Goal: Navigation & Orientation: Go to known website

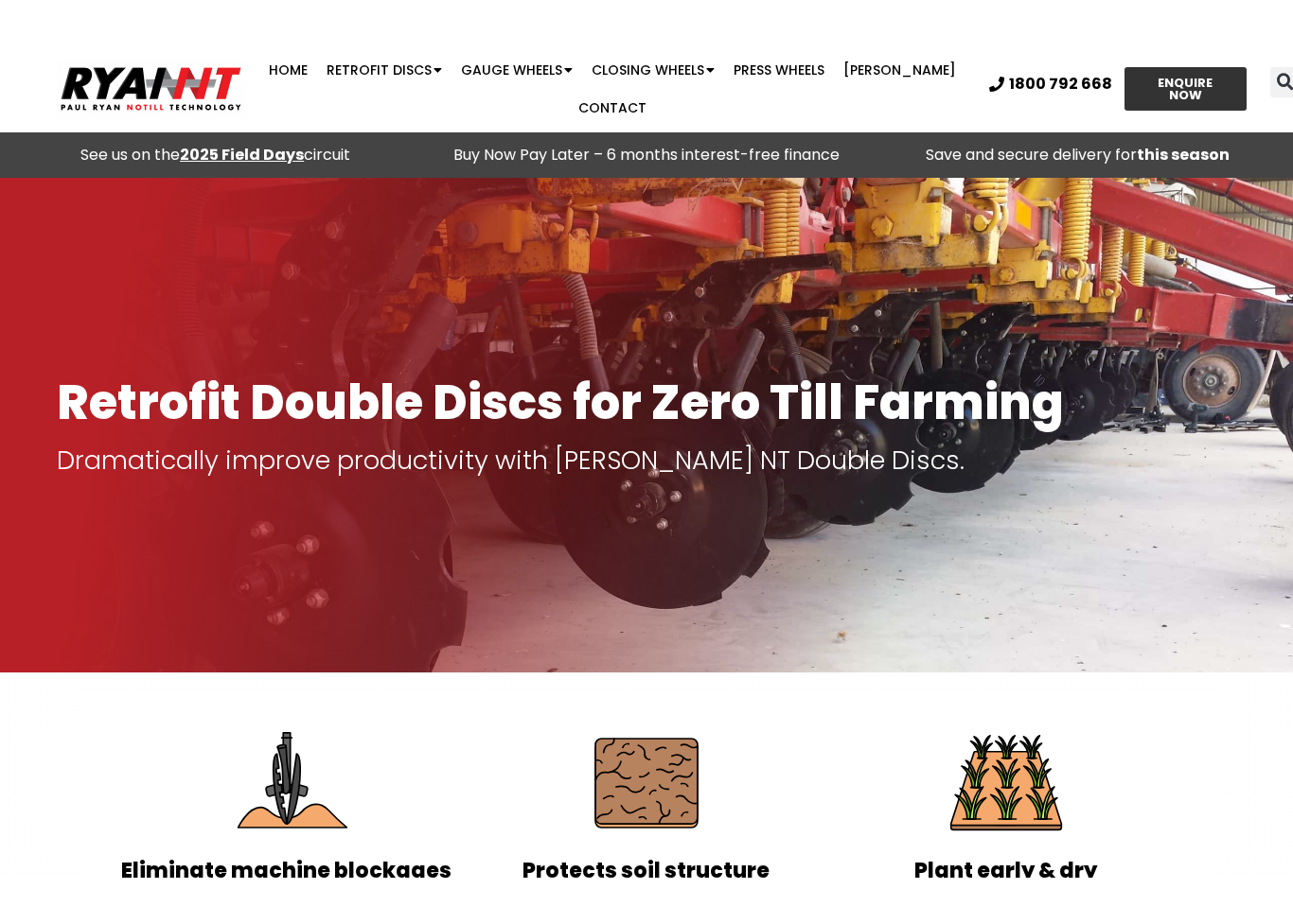
scroll to position [1, 0]
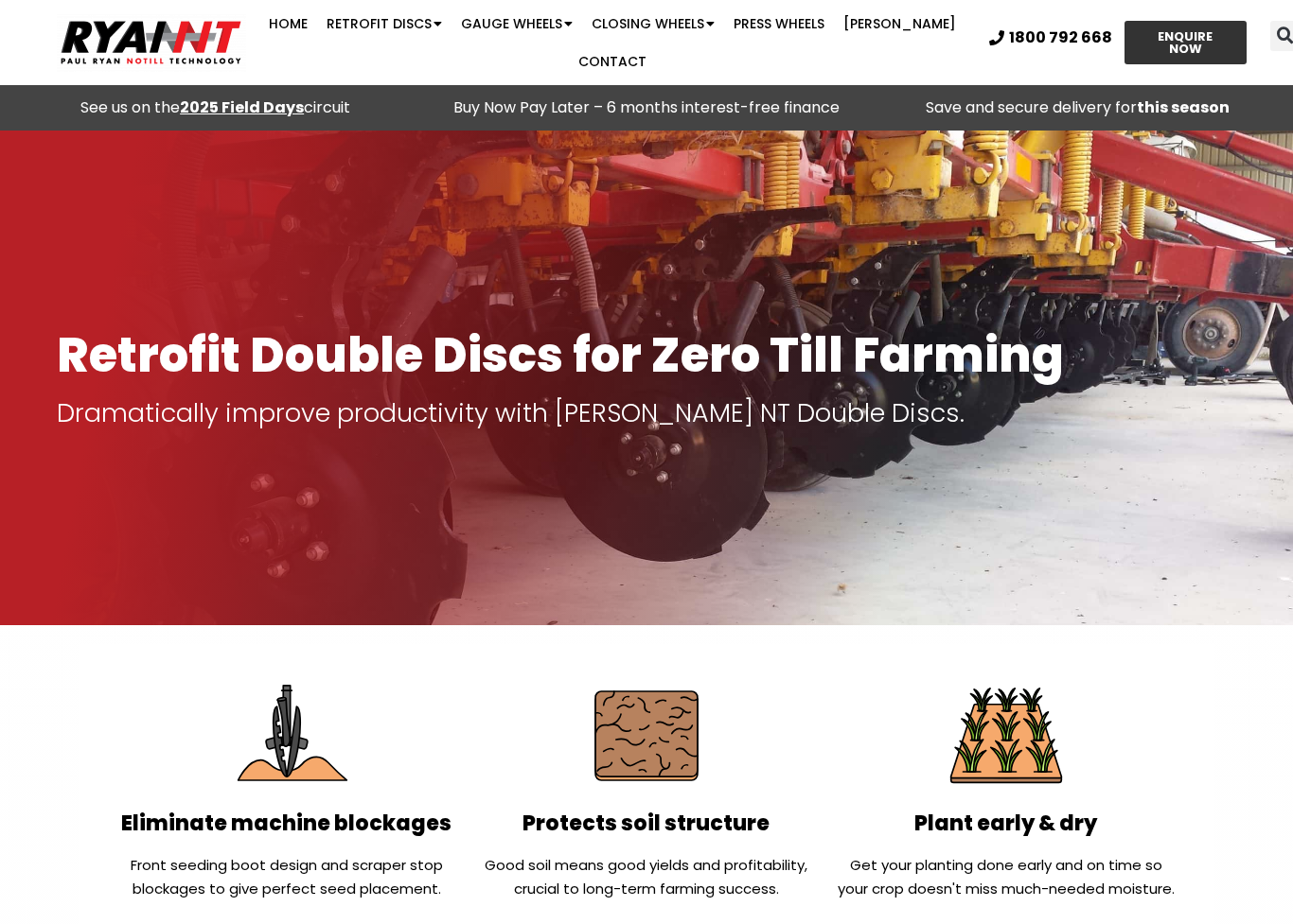
click at [38, 50] on div at bounding box center [125, 42] width 251 height 59
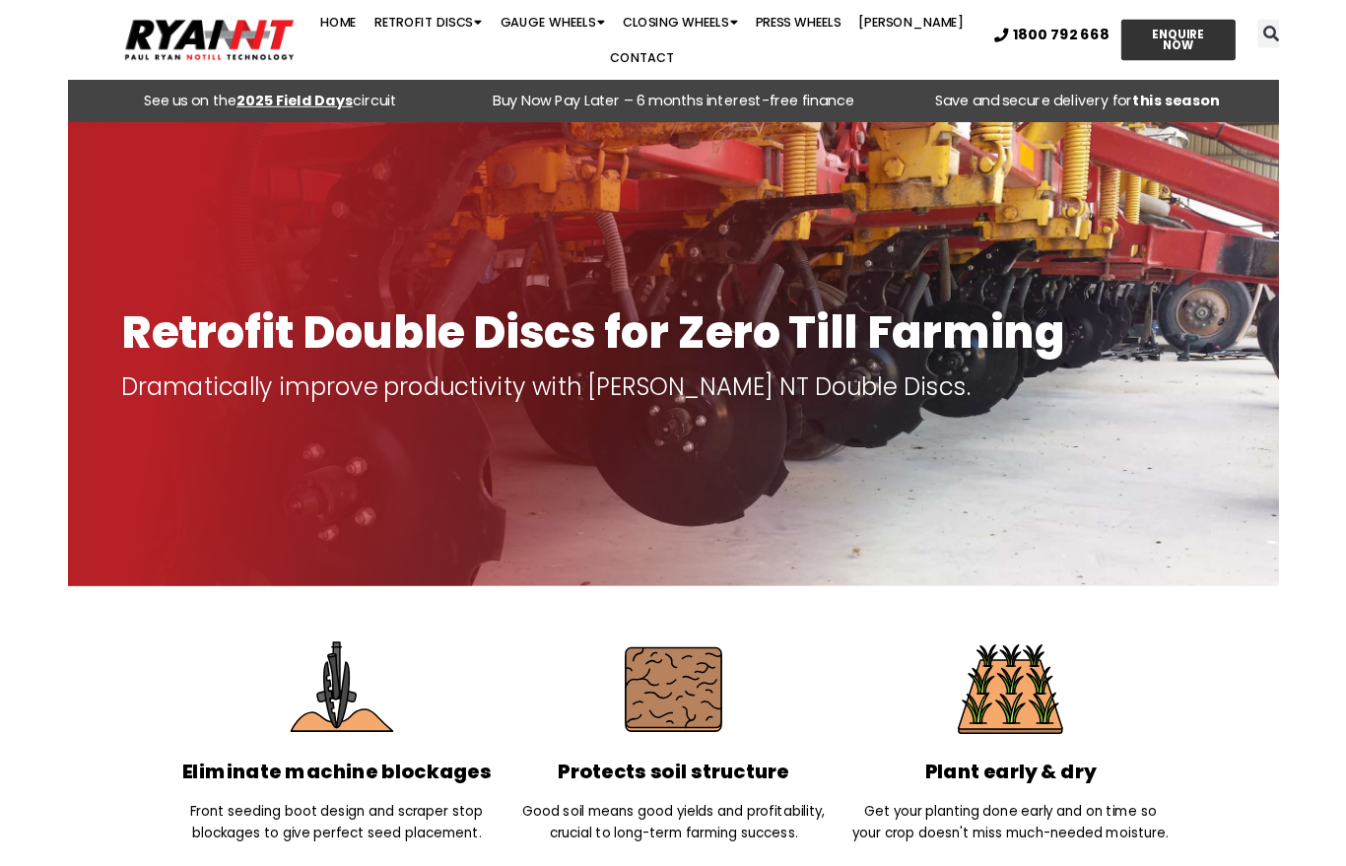
scroll to position [0, 0]
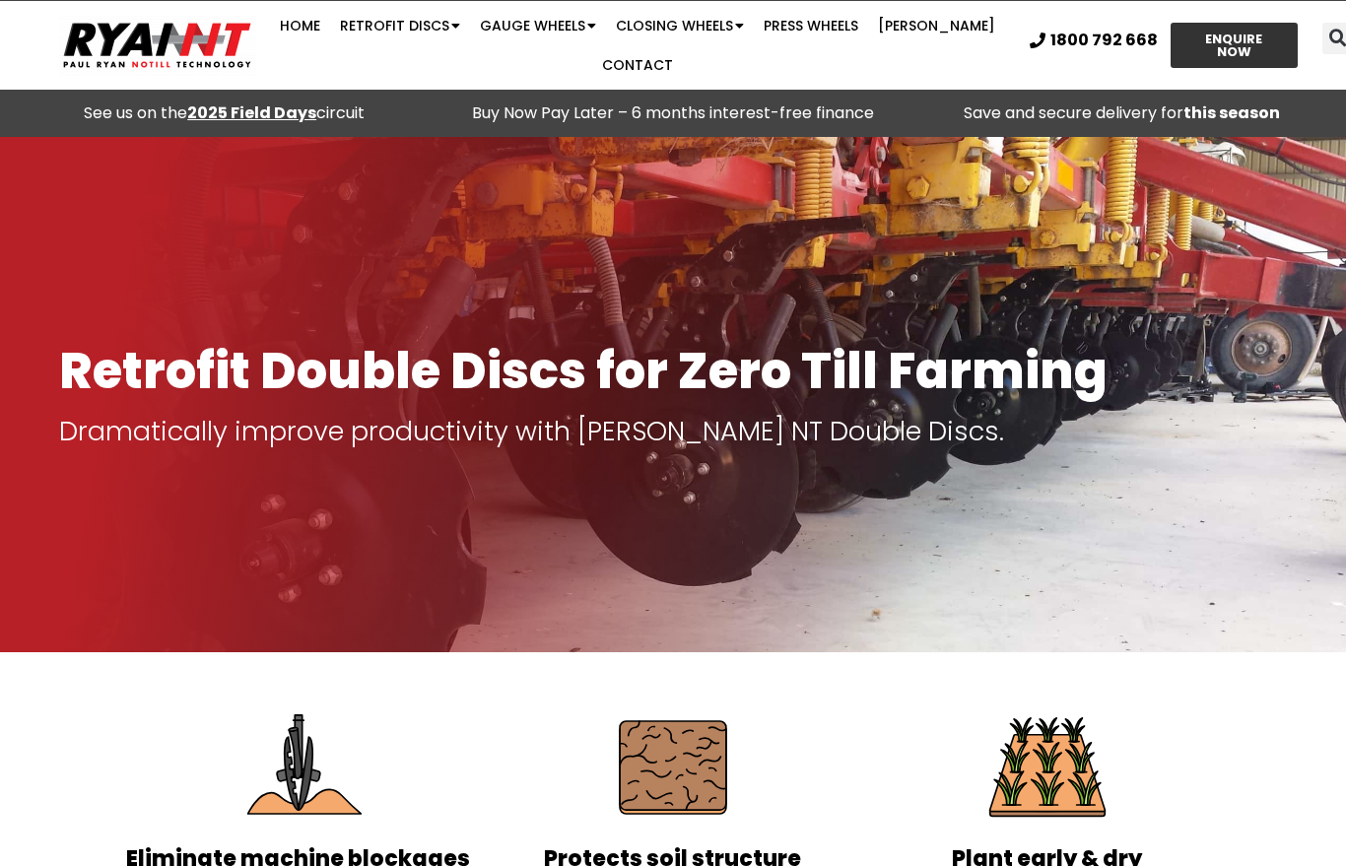
click at [600, 169] on div at bounding box center [673, 394] width 1346 height 515
click at [622, 142] on div at bounding box center [673, 394] width 1346 height 515
click at [1017, 109] on p "Save and secure delivery for this season" at bounding box center [1121, 113] width 429 height 28
click at [675, 119] on p "Buy Now Pay Later – 6 months interest-free finance" at bounding box center [672, 113] width 429 height 28
click at [998, 218] on div at bounding box center [673, 394] width 1346 height 515
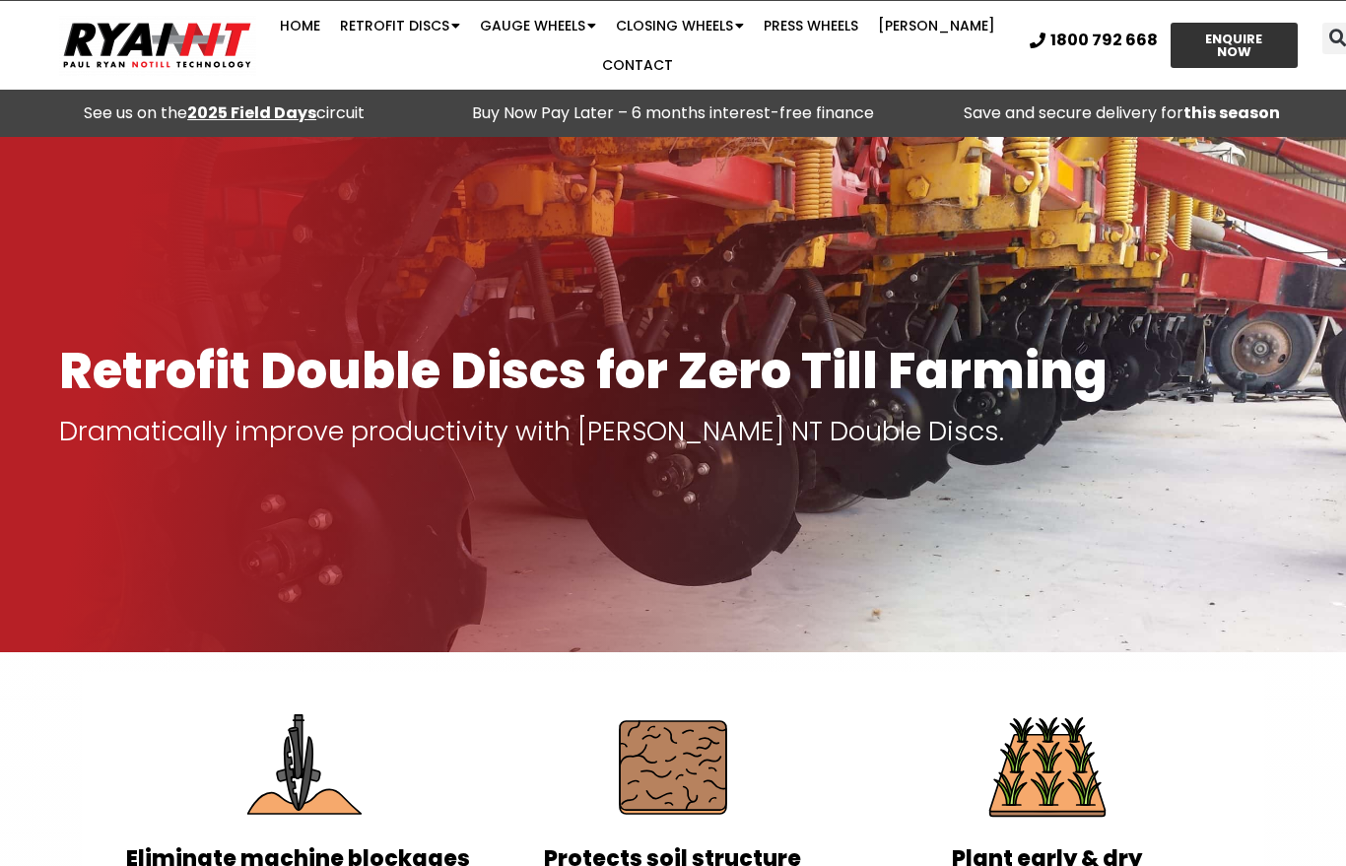
click at [173, 52] on img at bounding box center [157, 45] width 197 height 61
click at [169, 49] on img at bounding box center [157, 45] width 197 height 61
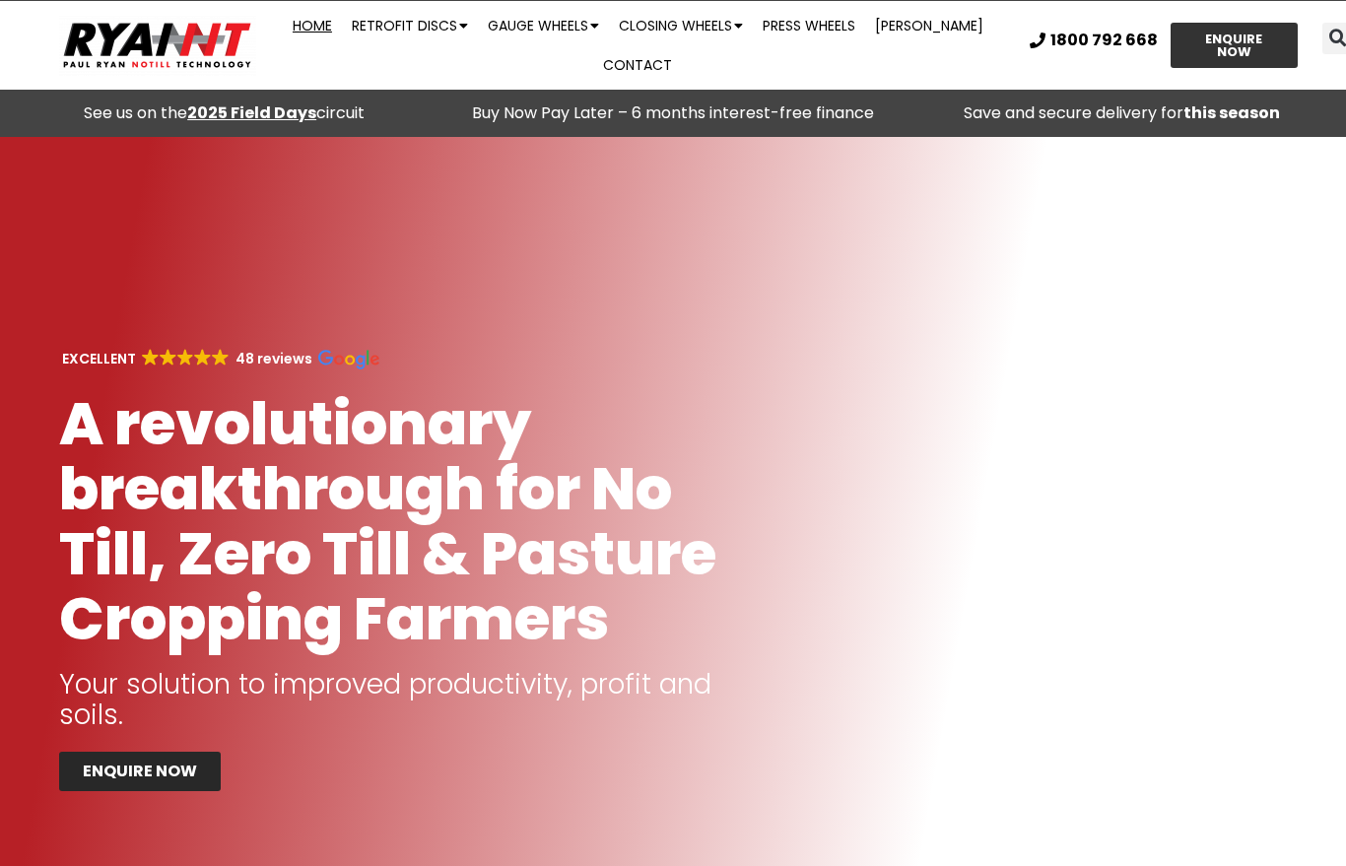
click at [167, 42] on img at bounding box center [157, 45] width 197 height 61
click at [167, 45] on img at bounding box center [157, 45] width 197 height 61
click at [167, 39] on img at bounding box center [157, 45] width 197 height 61
click at [167, 42] on img at bounding box center [157, 45] width 197 height 61
